Goal: Task Accomplishment & Management: Use online tool/utility

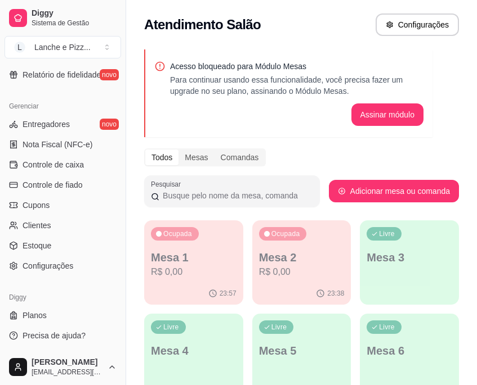
scroll to position [152, 0]
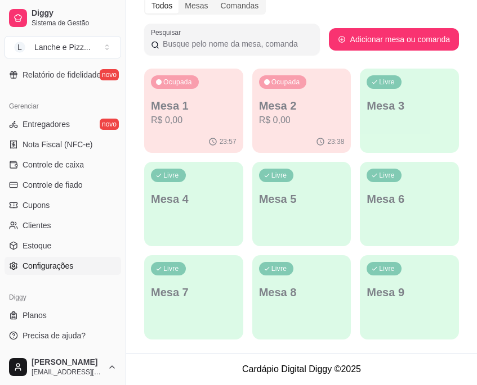
click at [57, 263] on span "Configurações" at bounding box center [48, 265] width 51 height 11
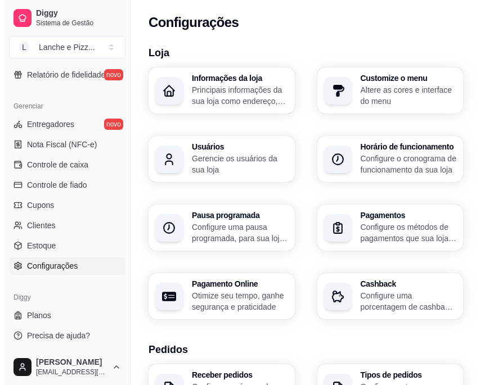
scroll to position [558, 0]
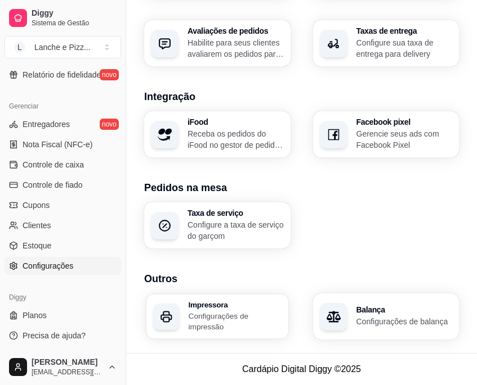
click at [221, 325] on p "Configurações de impressão" at bounding box center [234, 322] width 93 height 22
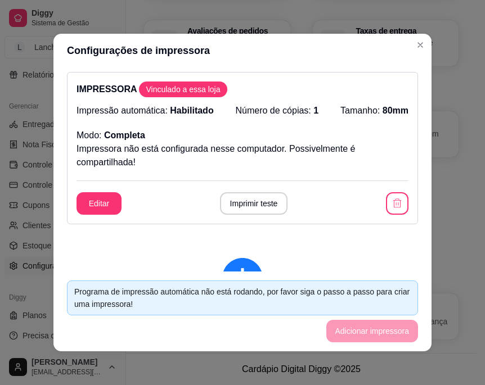
click at [207, 150] on p "Impressora não está configurada nesse computador. Possivelmente é compartilhada!" at bounding box center [243, 155] width 332 height 27
click at [92, 201] on button "Editar" at bounding box center [99, 204] width 44 height 22
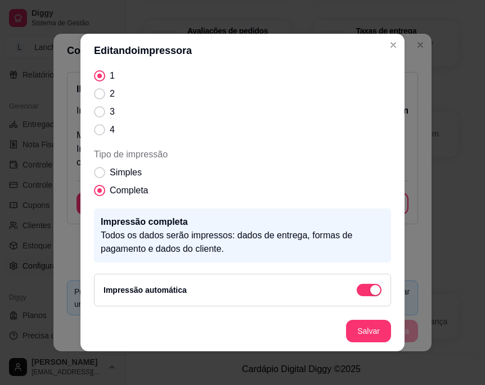
scroll to position [2, 0]
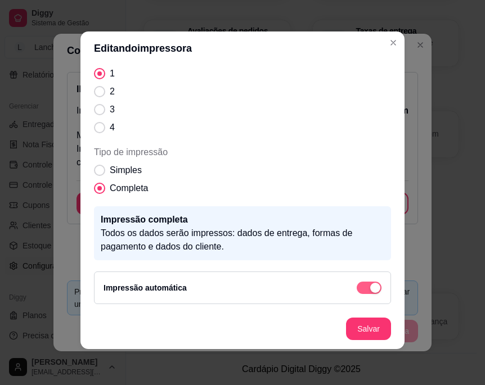
click at [357, 289] on span "button" at bounding box center [369, 288] width 25 height 12
click at [364, 287] on span "button" at bounding box center [369, 288] width 25 height 12
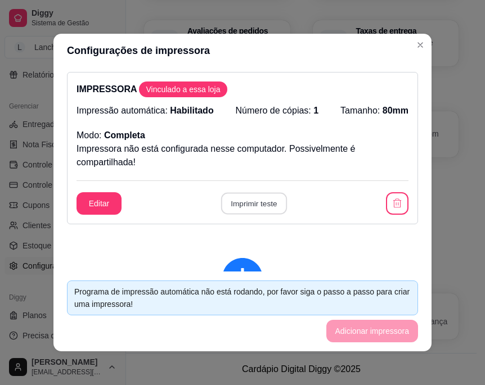
click at [248, 200] on button "Imprimir teste" at bounding box center [254, 204] width 66 height 22
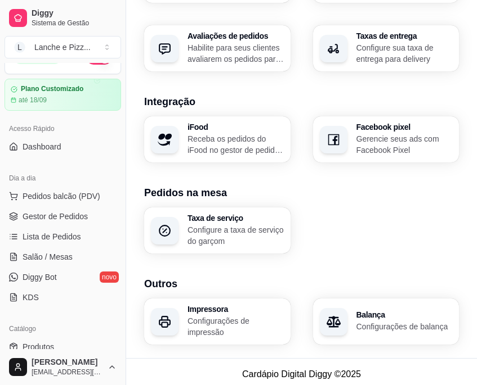
scroll to position [0, 0]
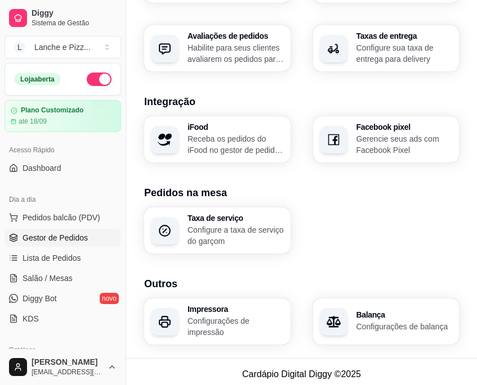
click at [62, 244] on link "Gestor de Pedidos" at bounding box center [63, 238] width 116 height 18
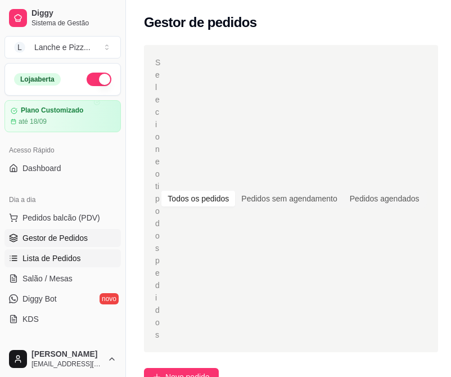
click at [50, 259] on span "Lista de Pedidos" at bounding box center [52, 258] width 59 height 11
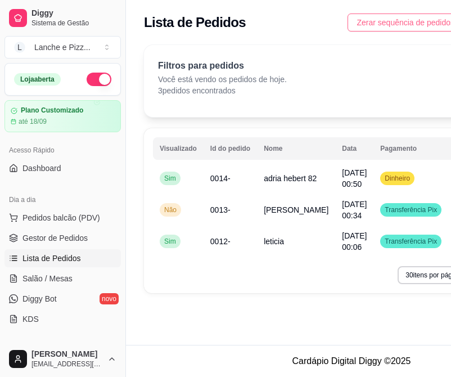
click at [398, 24] on span "Zerar sequência de pedidos" at bounding box center [406, 22] width 98 height 12
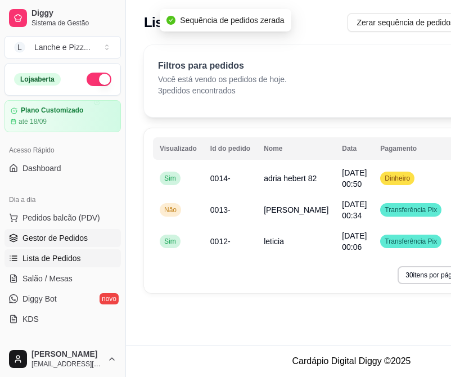
click at [51, 237] on span "Gestor de Pedidos" at bounding box center [55, 237] width 65 height 11
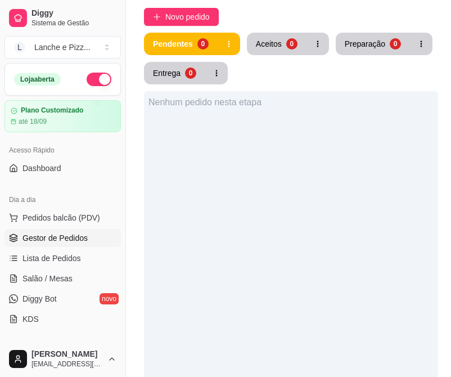
scroll to position [361, 0]
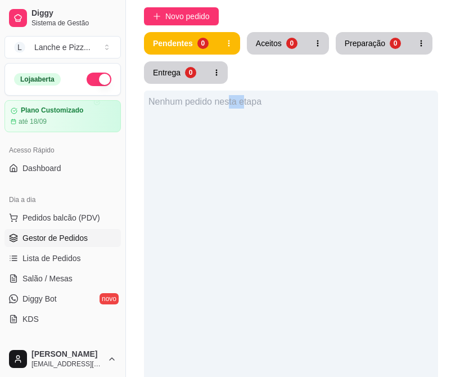
drag, startPoint x: 232, startPoint y: 304, endPoint x: 232, endPoint y: 287, distance: 16.9
click at [232, 287] on div "Nenhum pedido nesta etapa" at bounding box center [291, 279] width 294 height 377
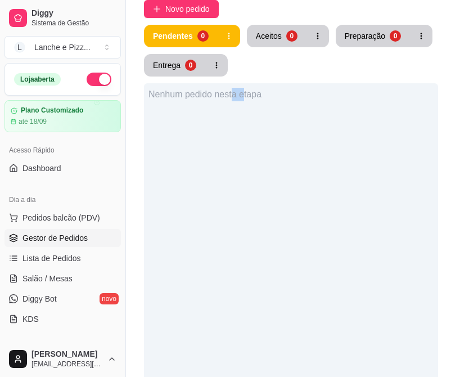
scroll to position [370, 0]
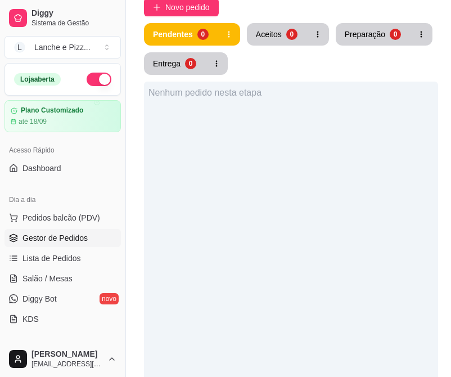
click at [226, 260] on div "Nenhum pedido nesta etapa" at bounding box center [291, 270] width 294 height 377
